Goal: Transaction & Acquisition: Purchase product/service

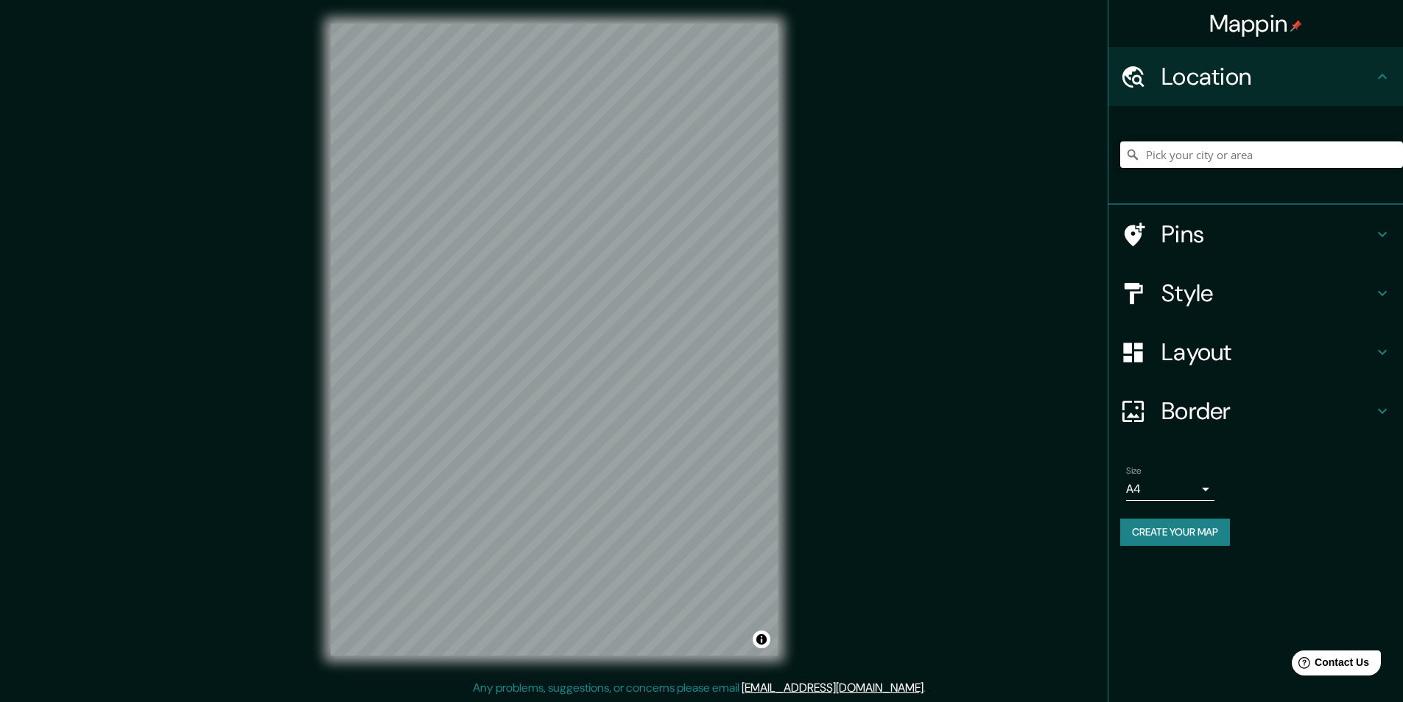
click at [1190, 150] on input "Pick your city or area" at bounding box center [1261, 154] width 283 height 27
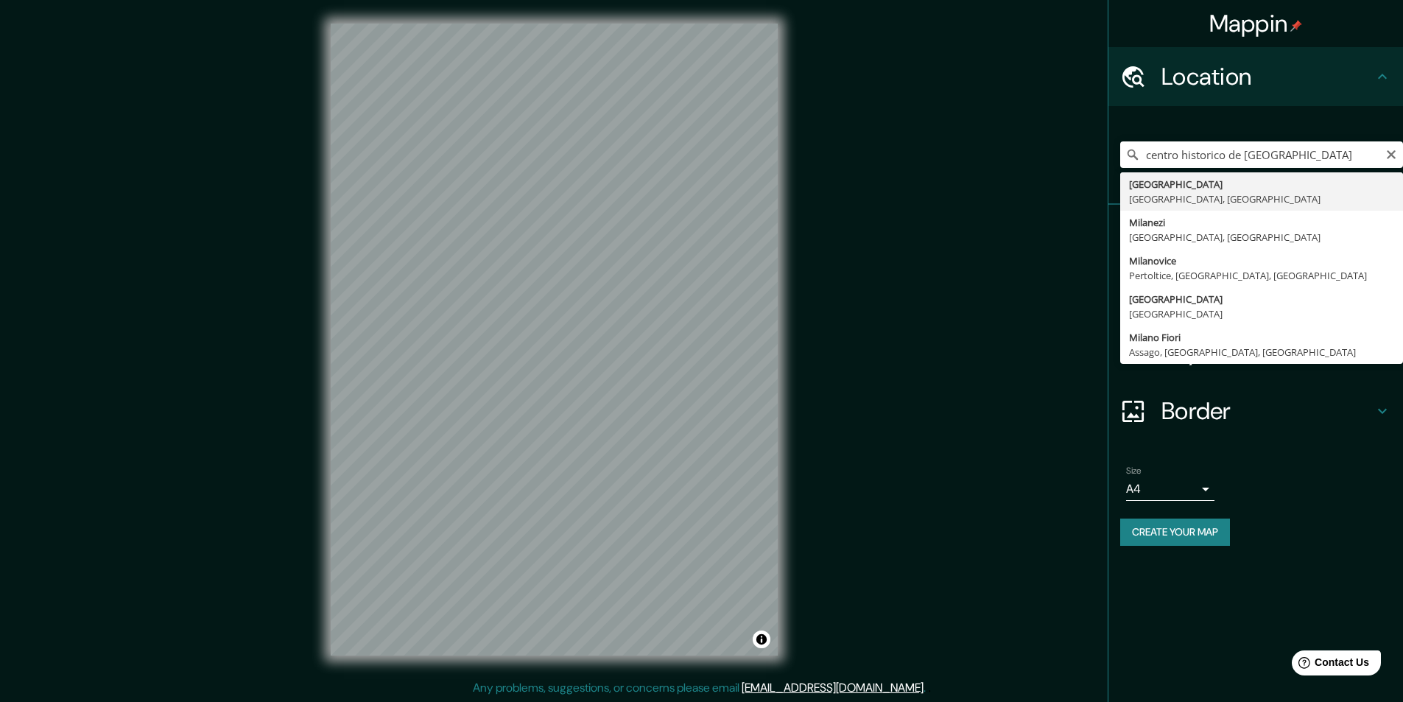
type input "Milán, Ciudad metropolitana de Milán, Italia"
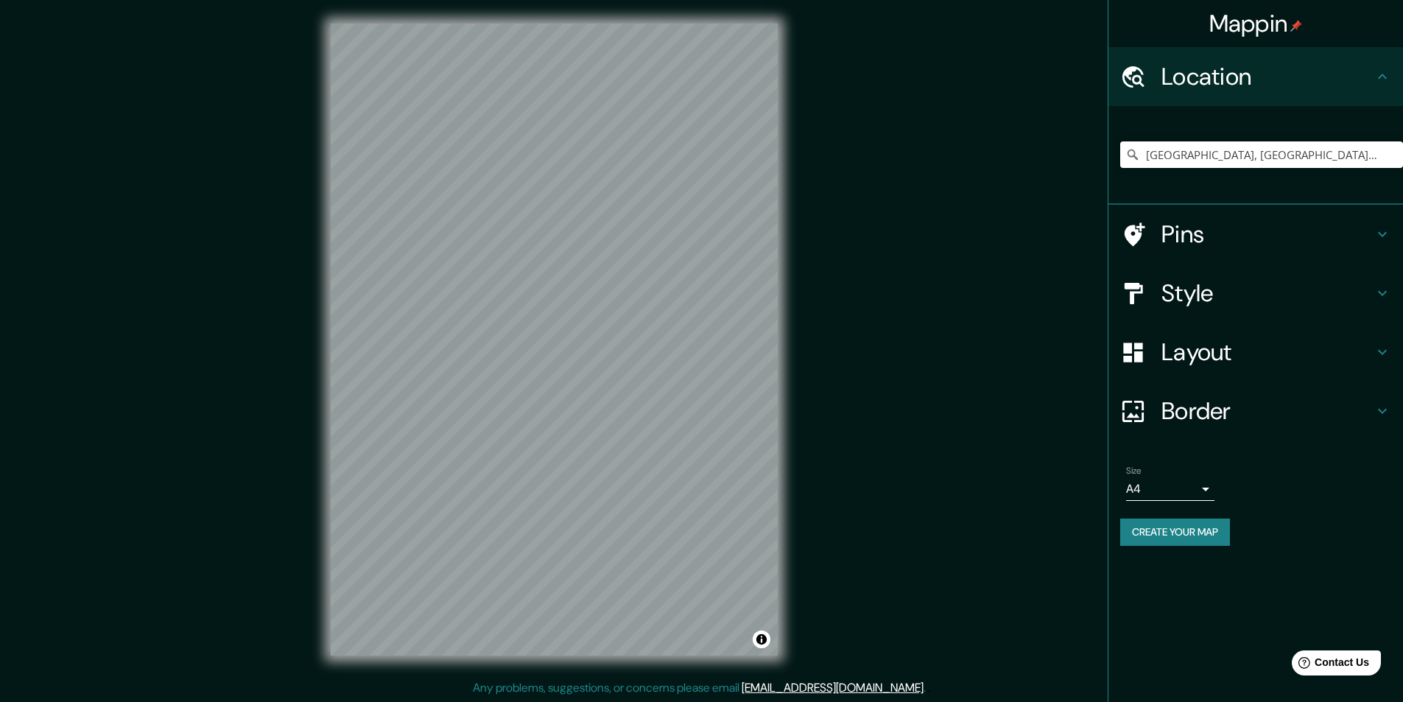
click at [1141, 532] on button "Create your map" at bounding box center [1175, 531] width 110 height 27
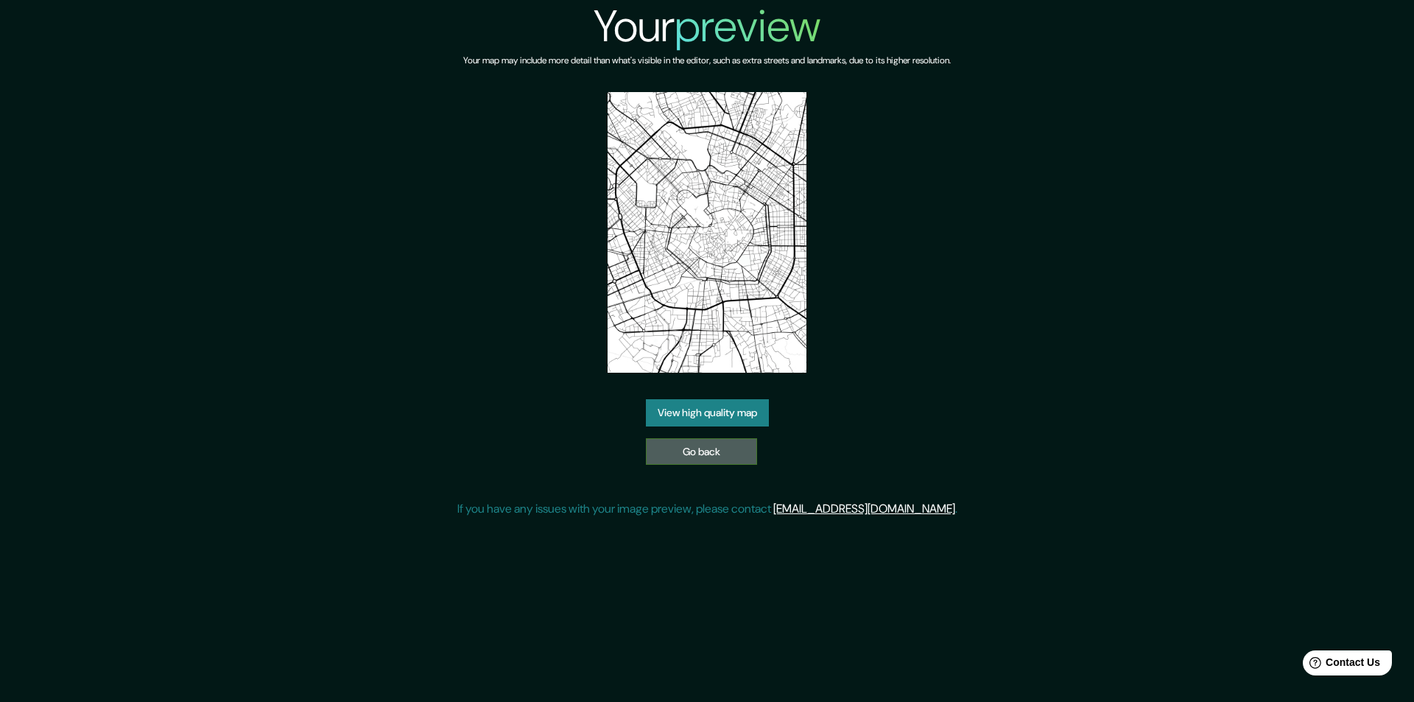
click at [698, 457] on link "Go back" at bounding box center [701, 451] width 111 height 27
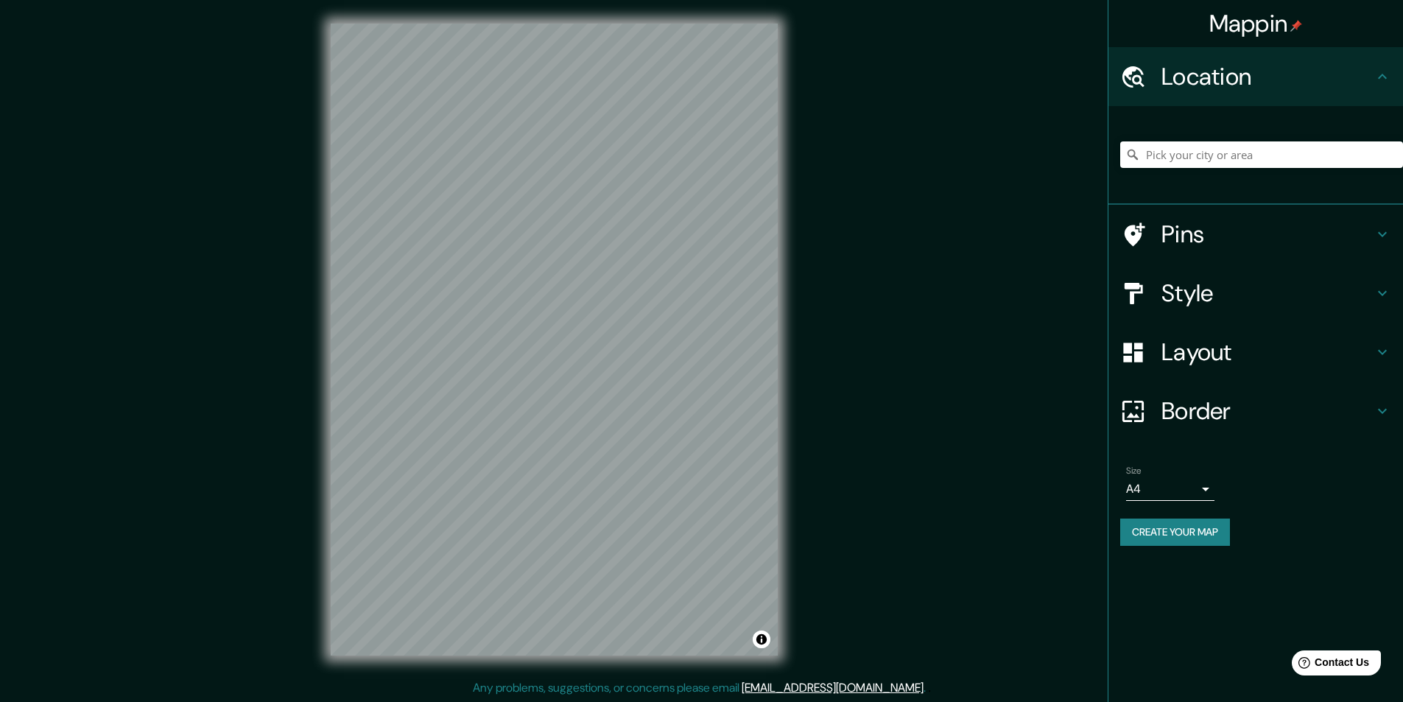
click at [1385, 353] on icon at bounding box center [1382, 352] width 18 height 18
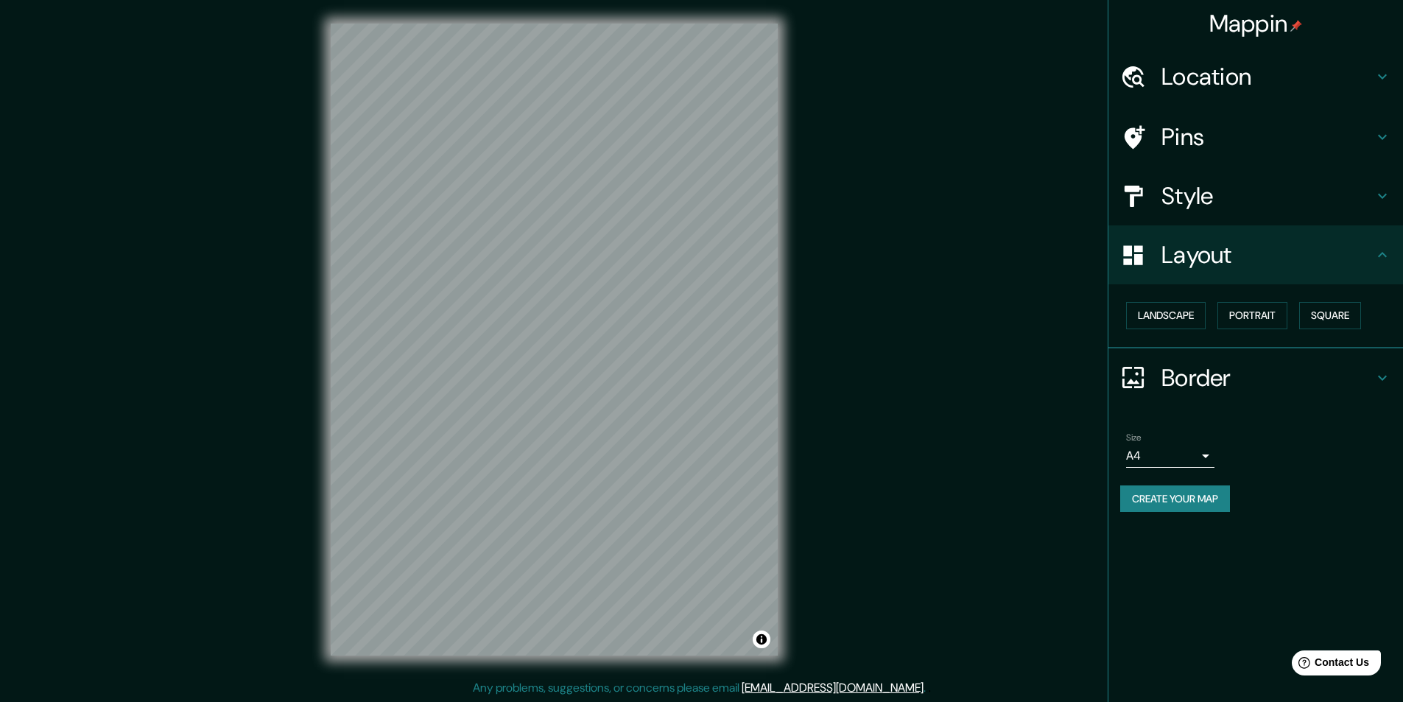
click at [1370, 258] on h4 "Layout" at bounding box center [1267, 254] width 212 height 29
click at [1381, 145] on icon at bounding box center [1382, 137] width 18 height 18
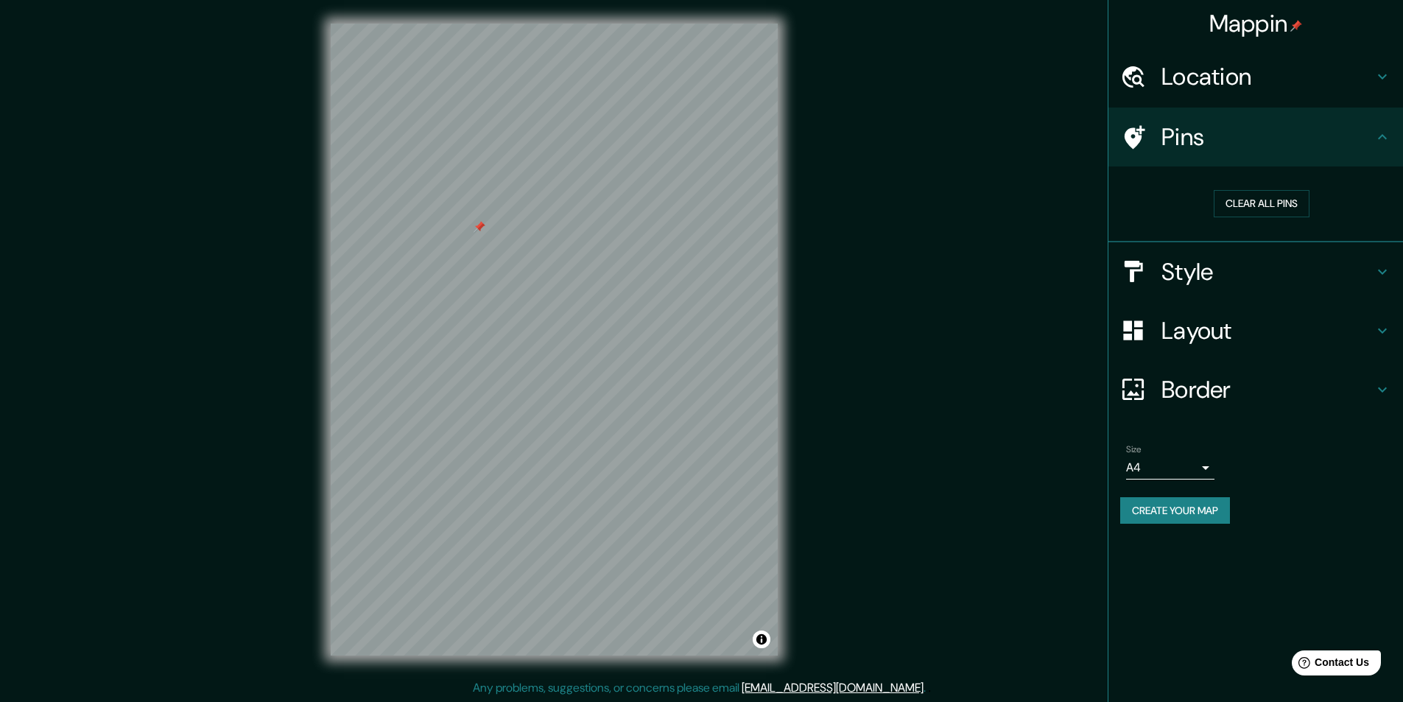
click at [989, 105] on div "Mappin Location Pins Clear all pins Style Layout Border Choose a border. Hint :…" at bounding box center [701, 351] width 1403 height 703
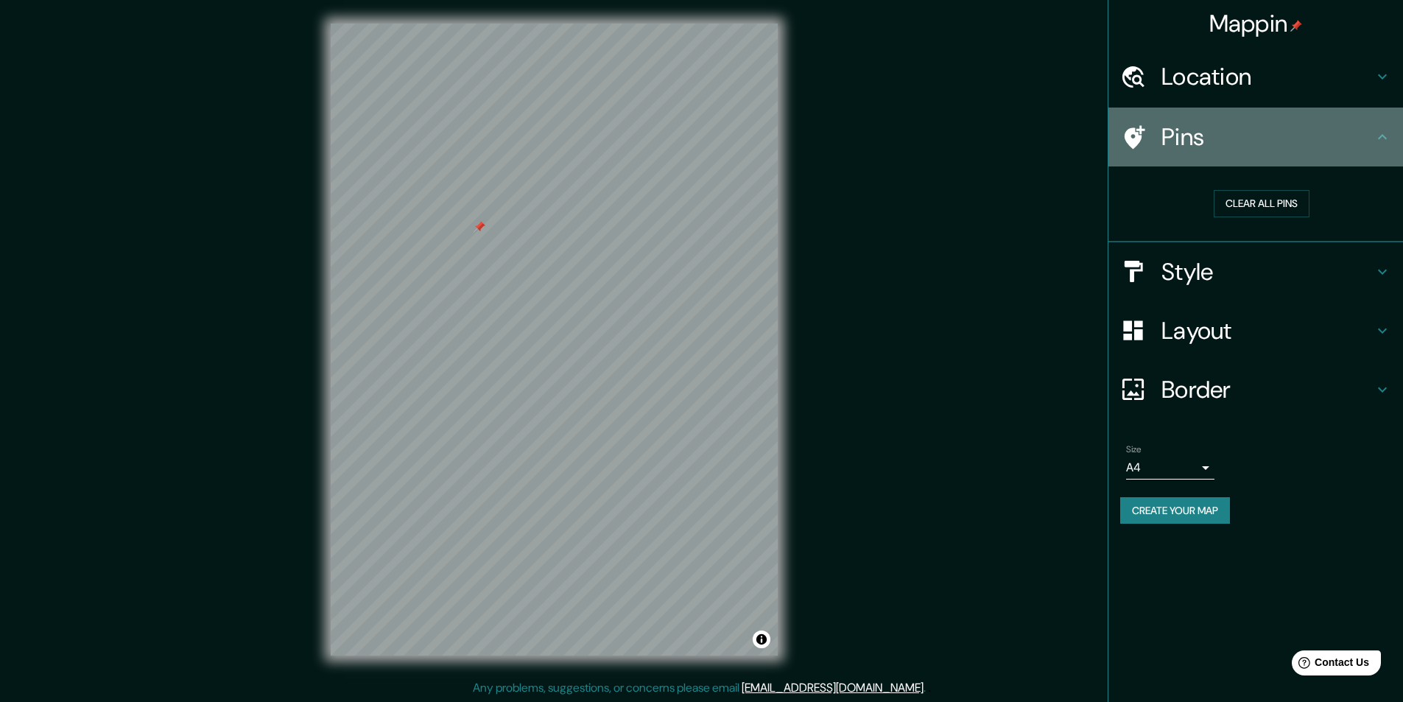
click at [1376, 136] on icon at bounding box center [1382, 137] width 18 height 18
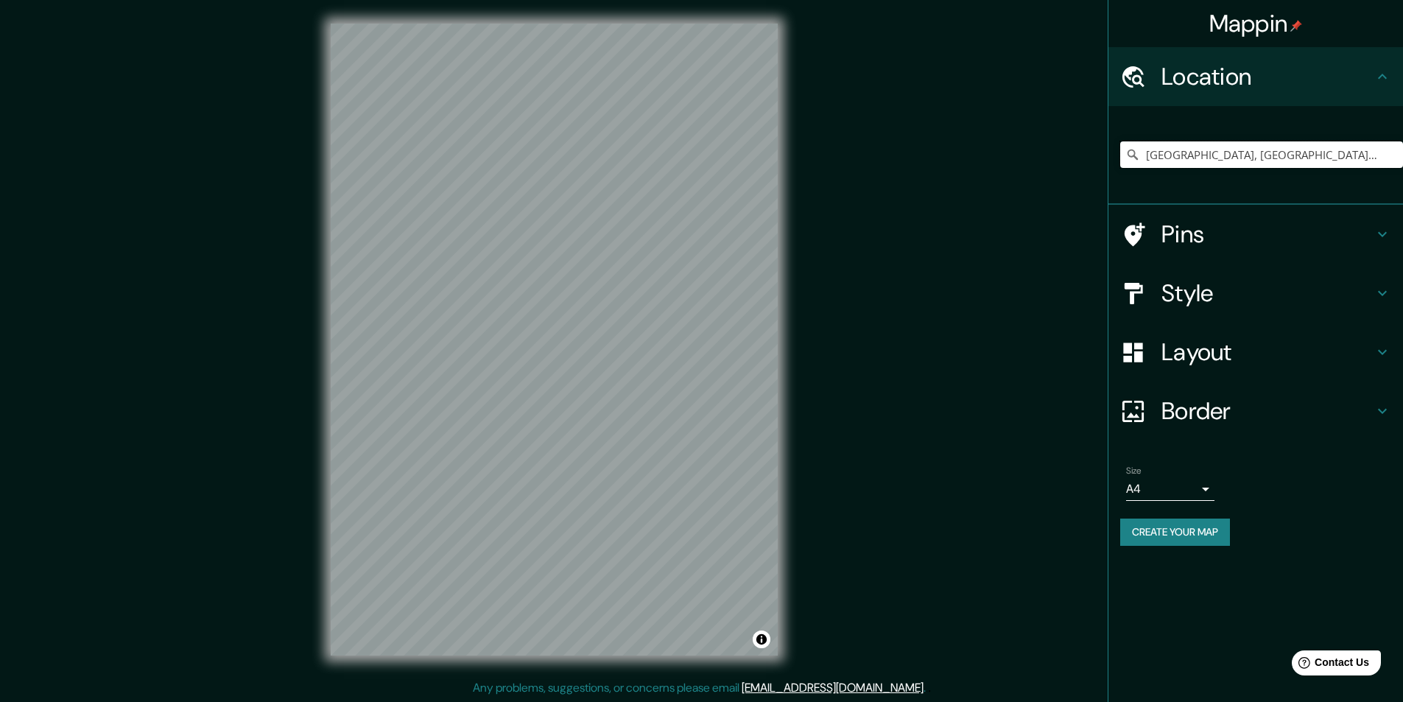
click at [1222, 154] on input "[GEOGRAPHIC_DATA], [GEOGRAPHIC_DATA], [GEOGRAPHIC_DATA]" at bounding box center [1261, 154] width 283 height 27
click at [1367, 158] on input "Milán, Ciudad metropolitana de Milán, Italia" at bounding box center [1261, 154] width 283 height 27
click at [1380, 158] on input "Milán, Ciudad metropolitana de Milán, Italia" at bounding box center [1261, 154] width 283 height 27
click at [1128, 155] on icon at bounding box center [1132, 154] width 10 height 10
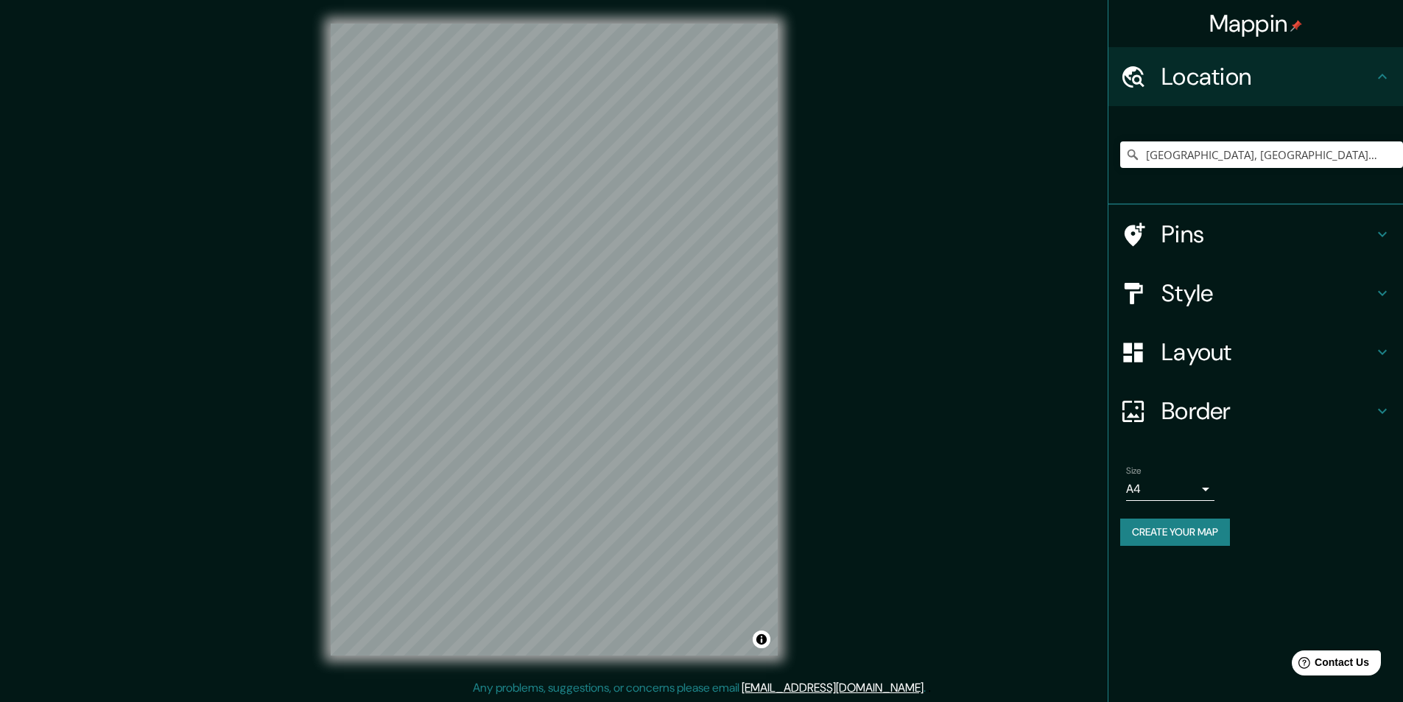
click at [1128, 155] on icon at bounding box center [1132, 154] width 10 height 10
drag, startPoint x: 1292, startPoint y: 163, endPoint x: 1017, endPoint y: 157, distance: 275.5
click at [1017, 157] on div "Mappin Location Milán, Ciudad metropolitana de Milán, Italia Pins Style Layout …" at bounding box center [701, 351] width 1403 height 703
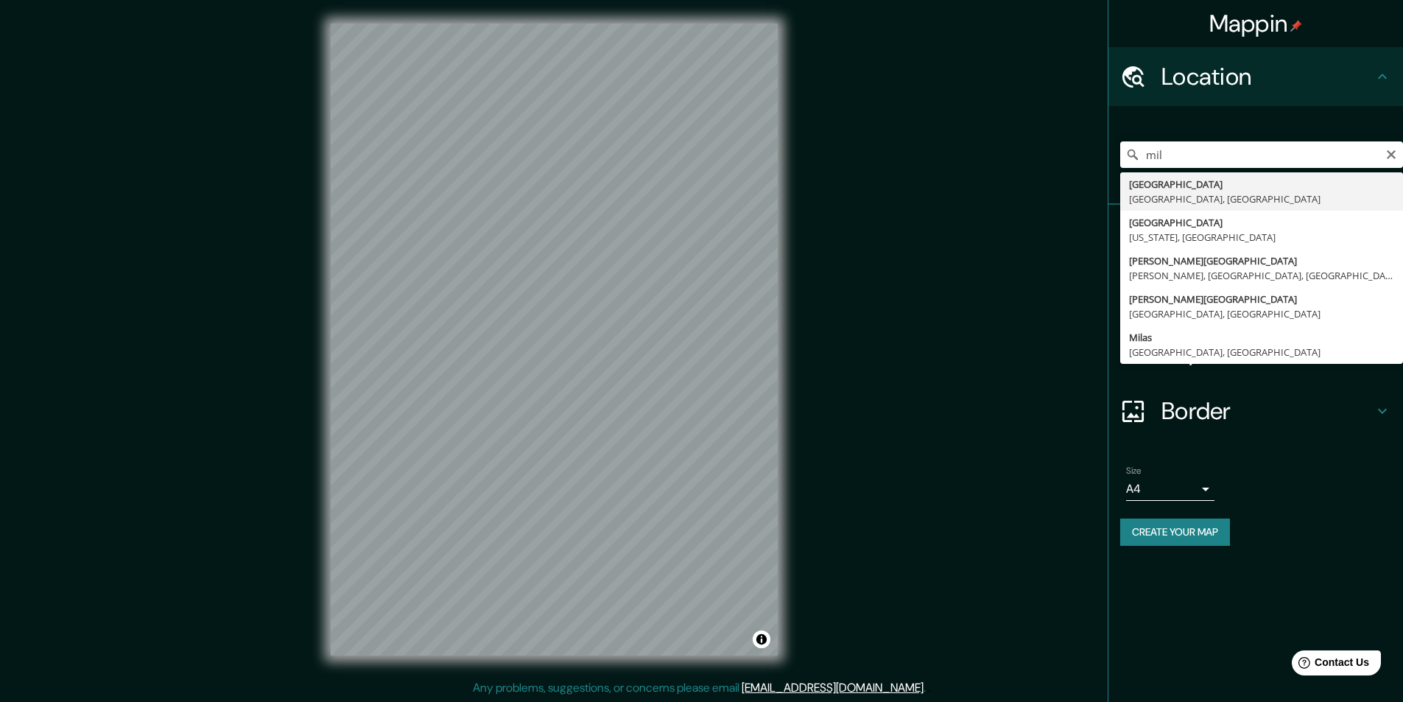
type input "Milán, Ciudad metropolitana de Milán, Italia"
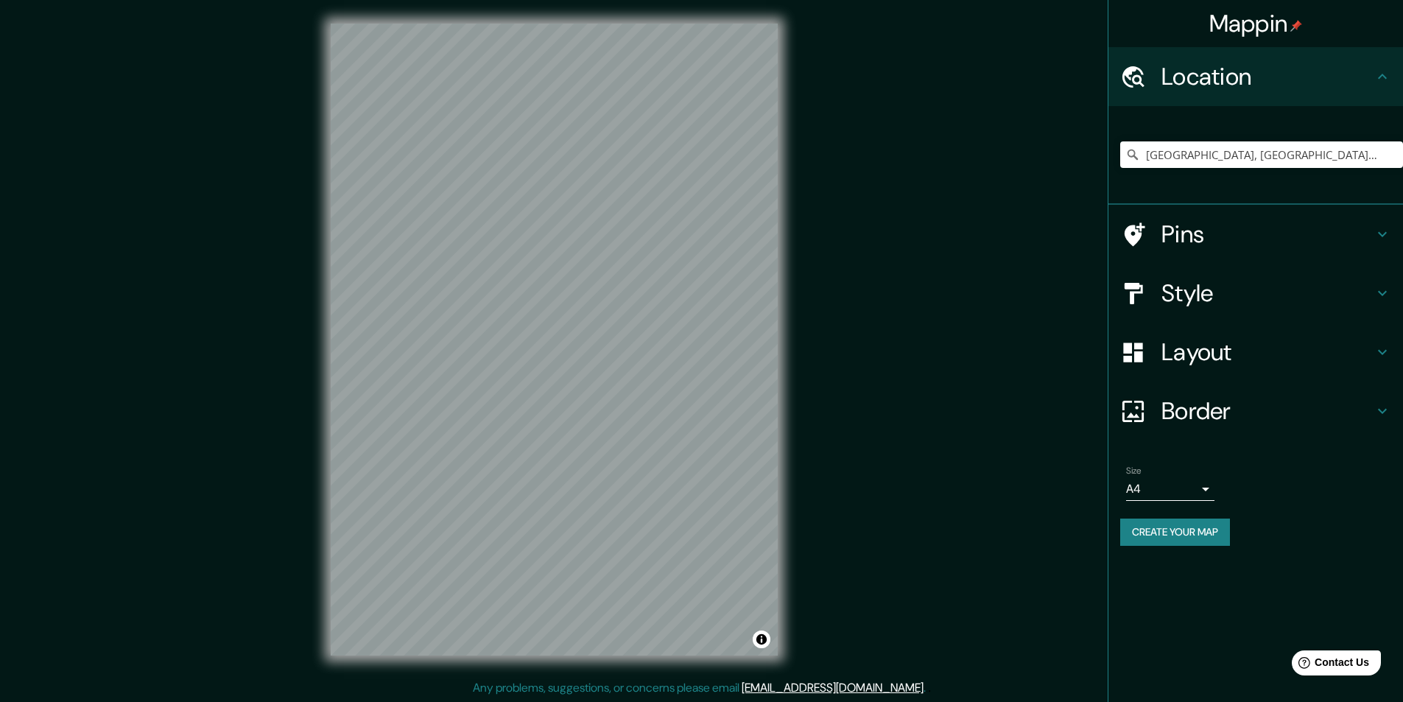
click at [1379, 234] on icon at bounding box center [1382, 234] width 18 height 18
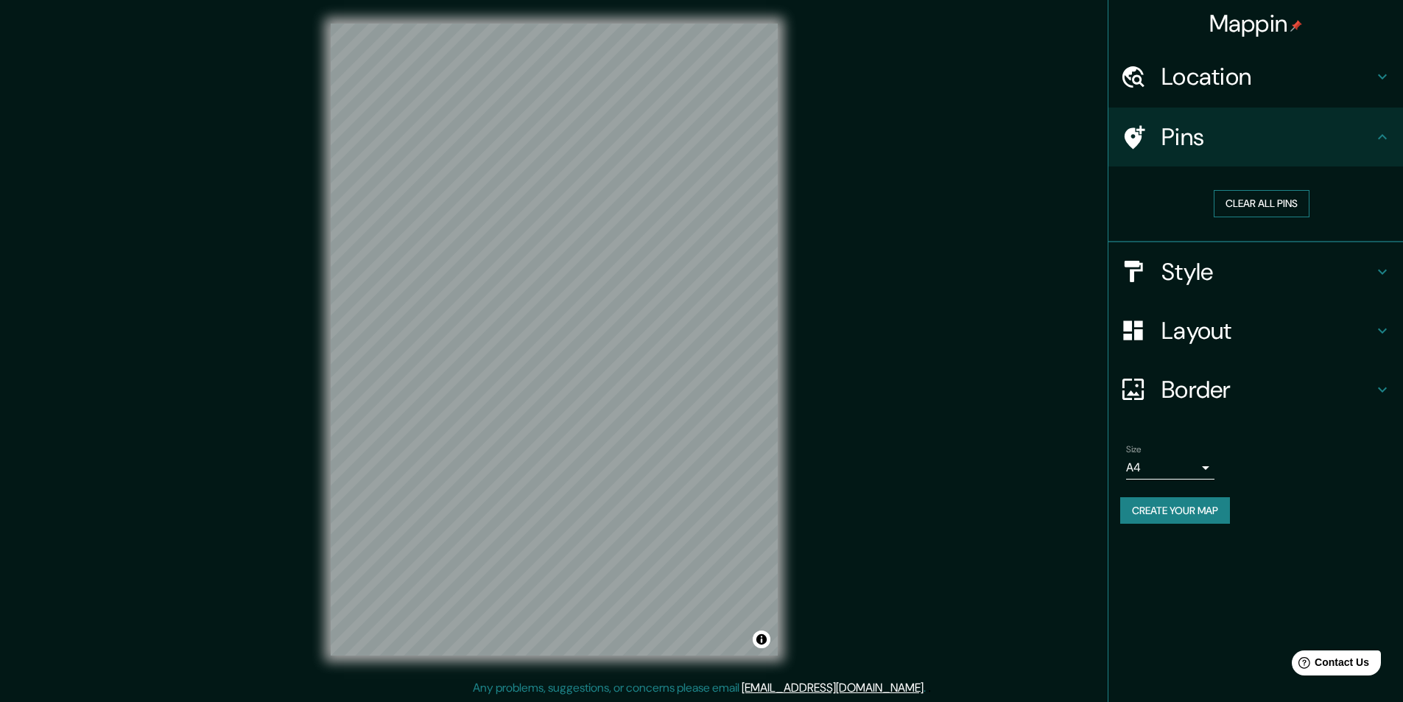
click at [1254, 200] on button "Clear all pins" at bounding box center [1262, 203] width 96 height 27
click at [1239, 208] on button "Clear all pins" at bounding box center [1262, 203] width 96 height 27
